Goal: Find specific page/section: Find specific page/section

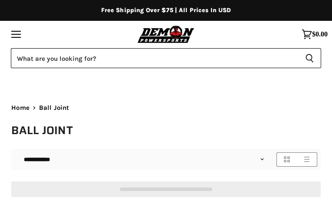
select select "**********"
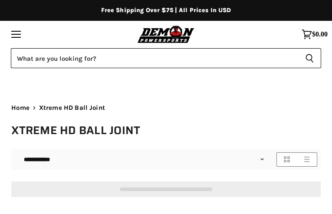
select select "**********"
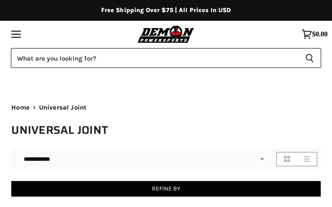
select select "**********"
